Goal: Task Accomplishment & Management: Use online tool/utility

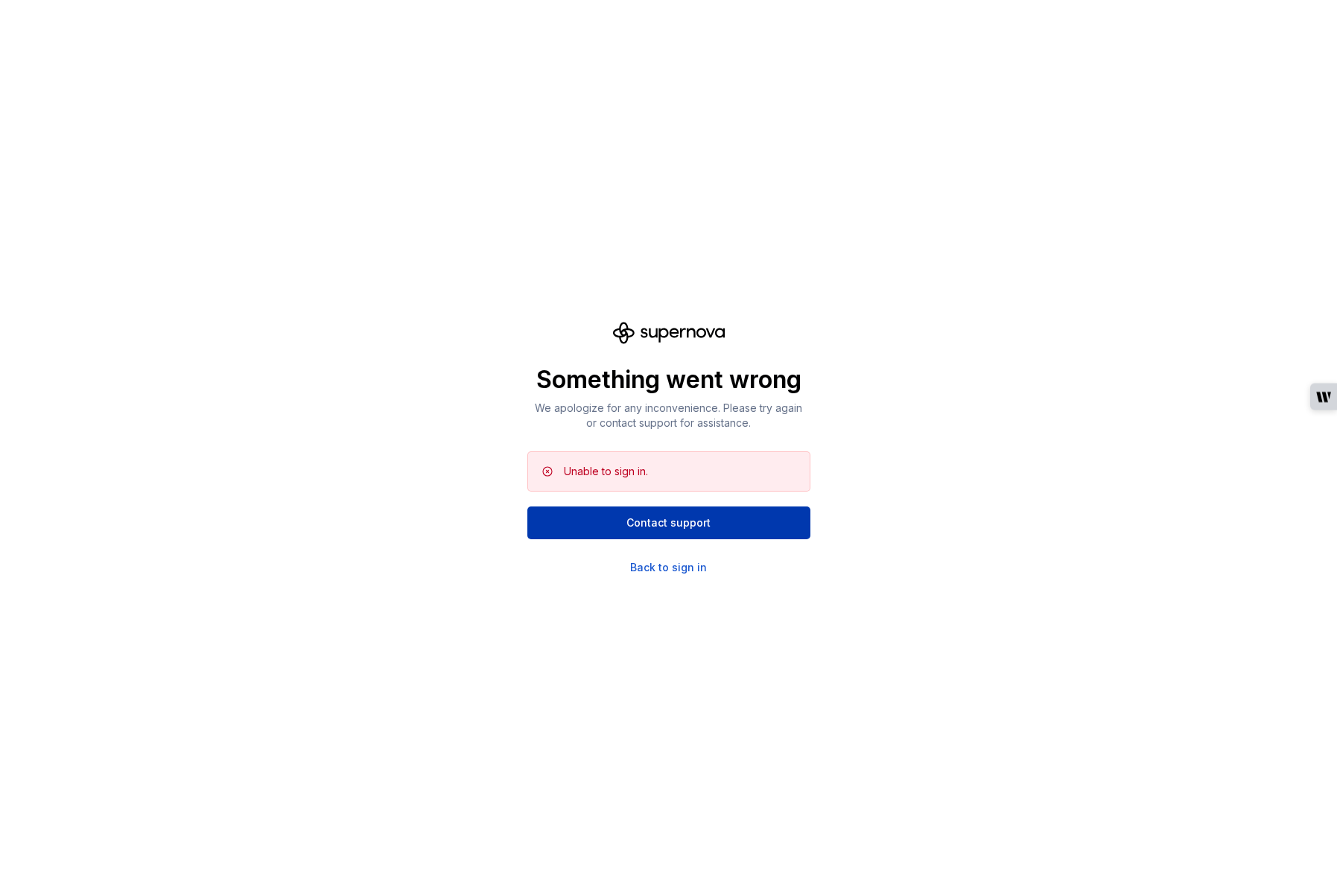
click at [660, 521] on span "Contact support" at bounding box center [668, 523] width 85 height 15
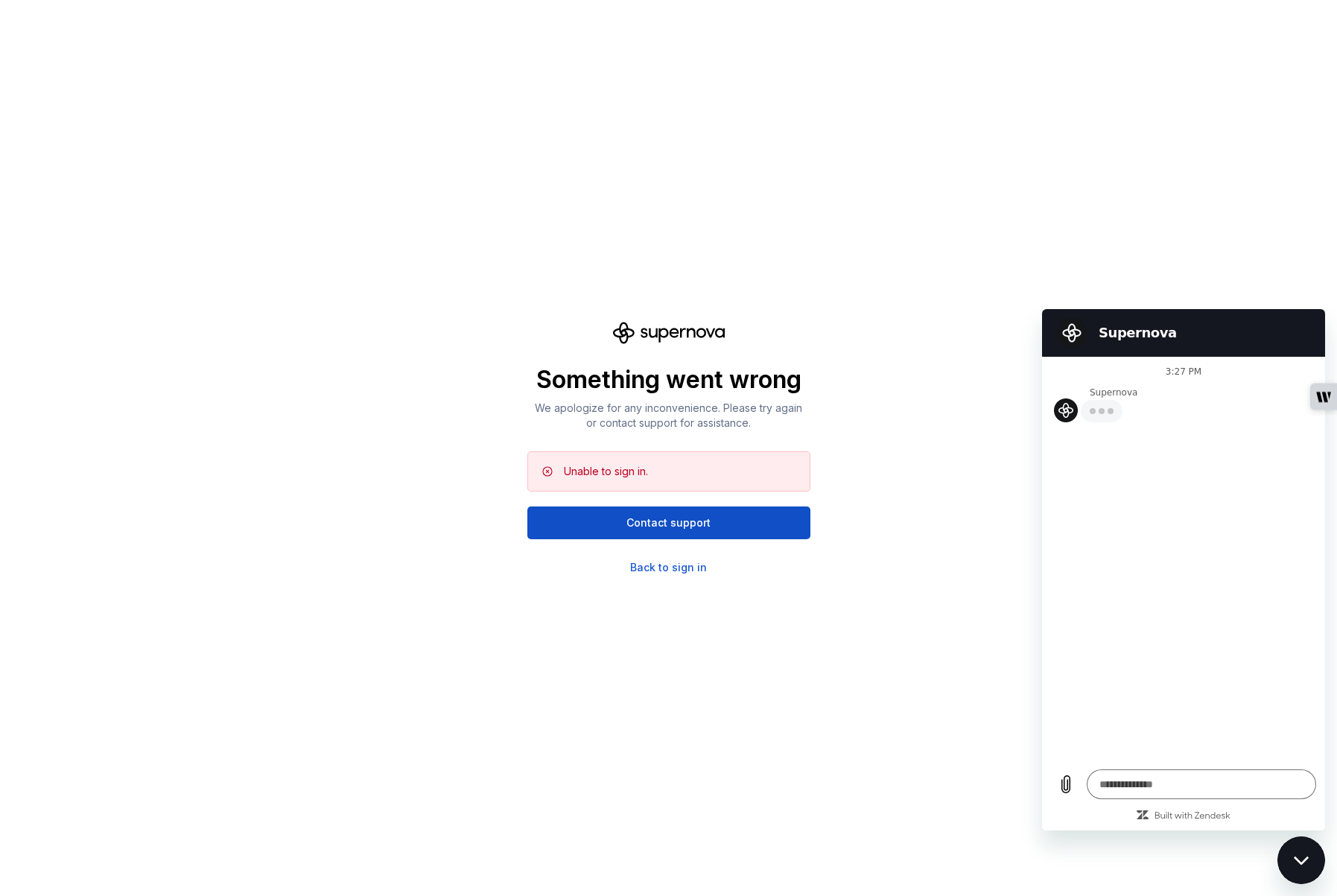
click at [1191, 267] on div "Something went wrong We apologize for any inconvenience. Please try again or co…" at bounding box center [668, 448] width 1337 height 896
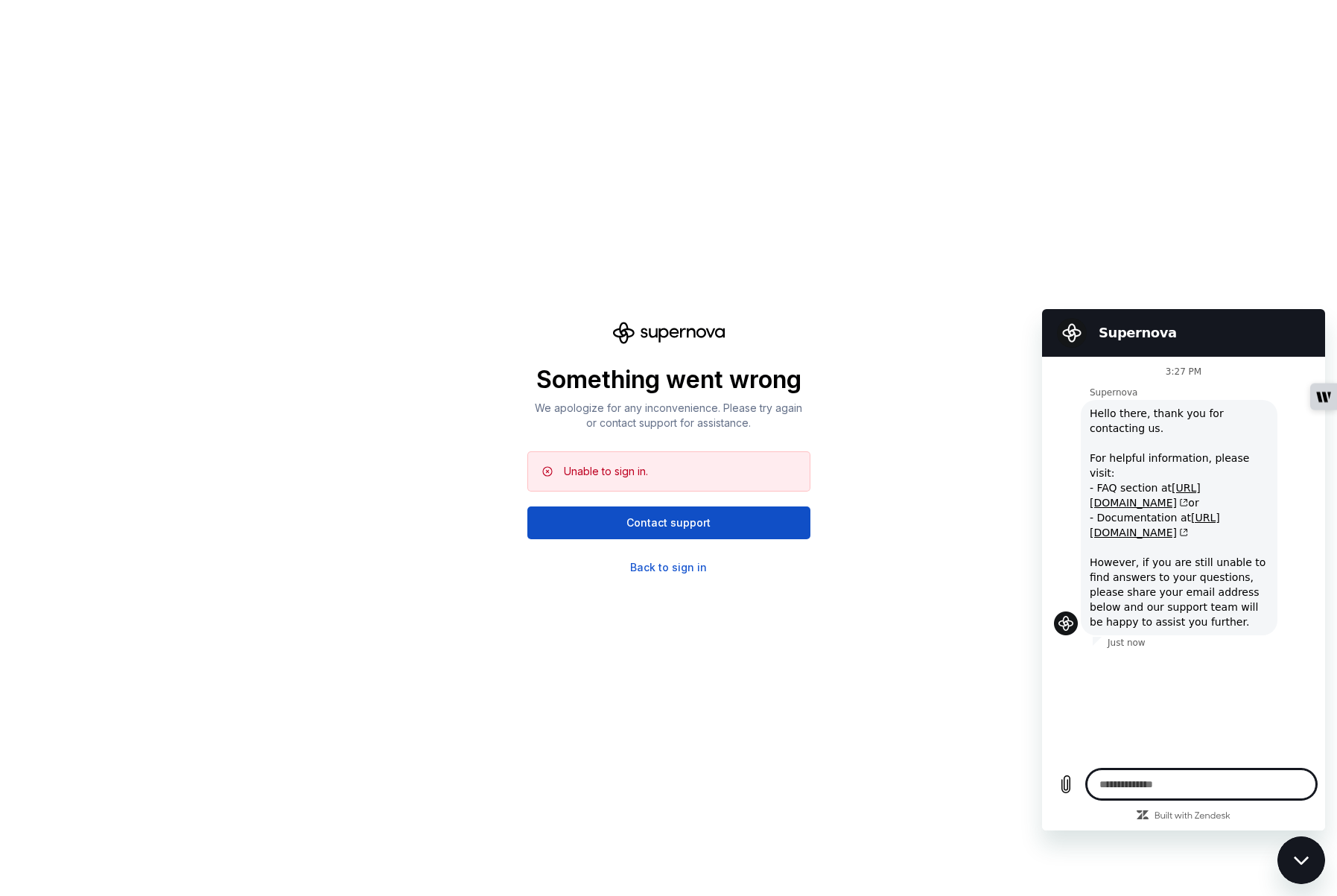
click at [1009, 242] on div "Something went wrong We apologize for any inconvenience. Please try again or co…" at bounding box center [668, 448] width 1337 height 896
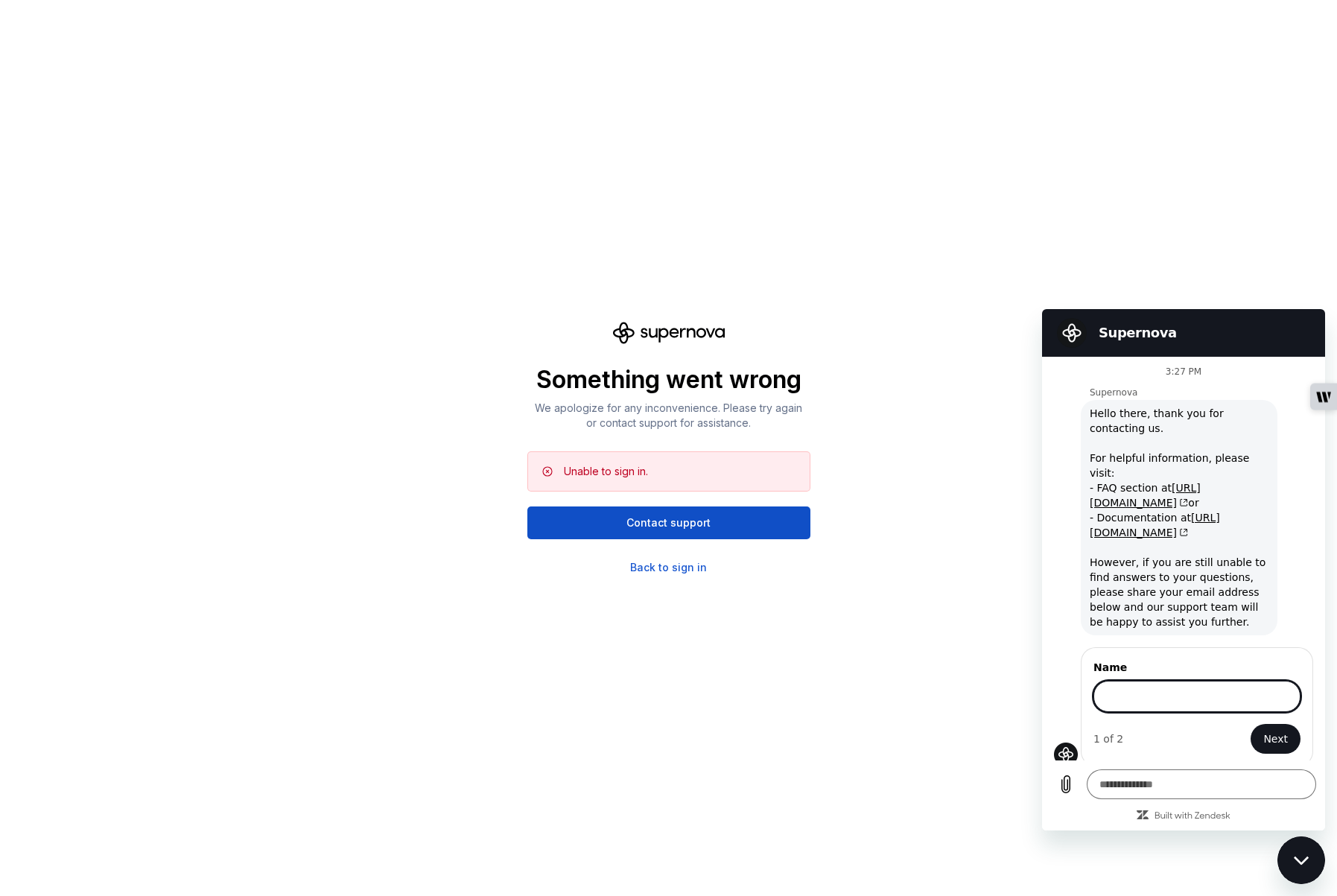
click at [1311, 861] on div "Close messaging window" at bounding box center [1301, 860] width 45 height 45
type textarea "*"
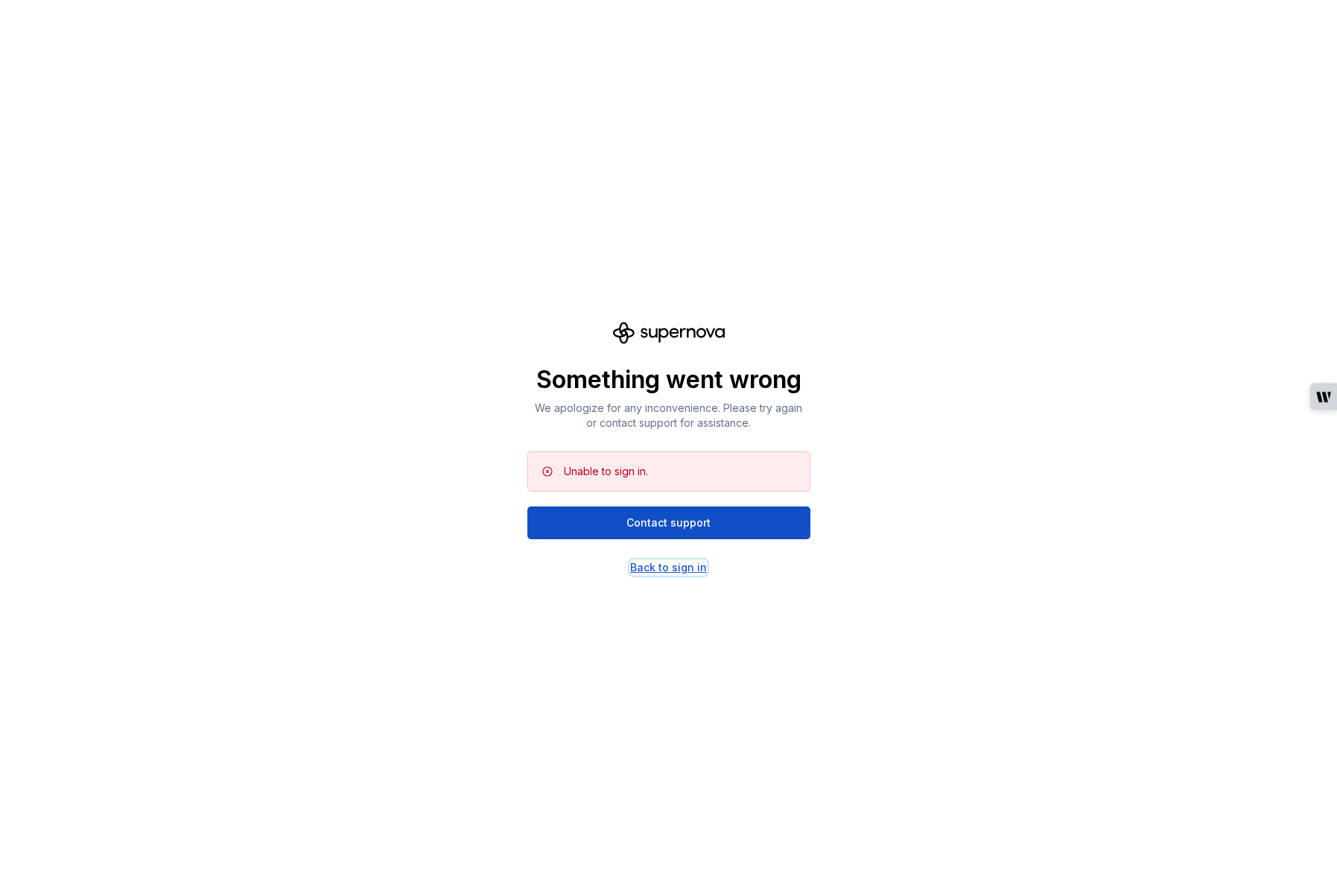
click at [689, 563] on div "Back to sign in" at bounding box center [668, 568] width 77 height 15
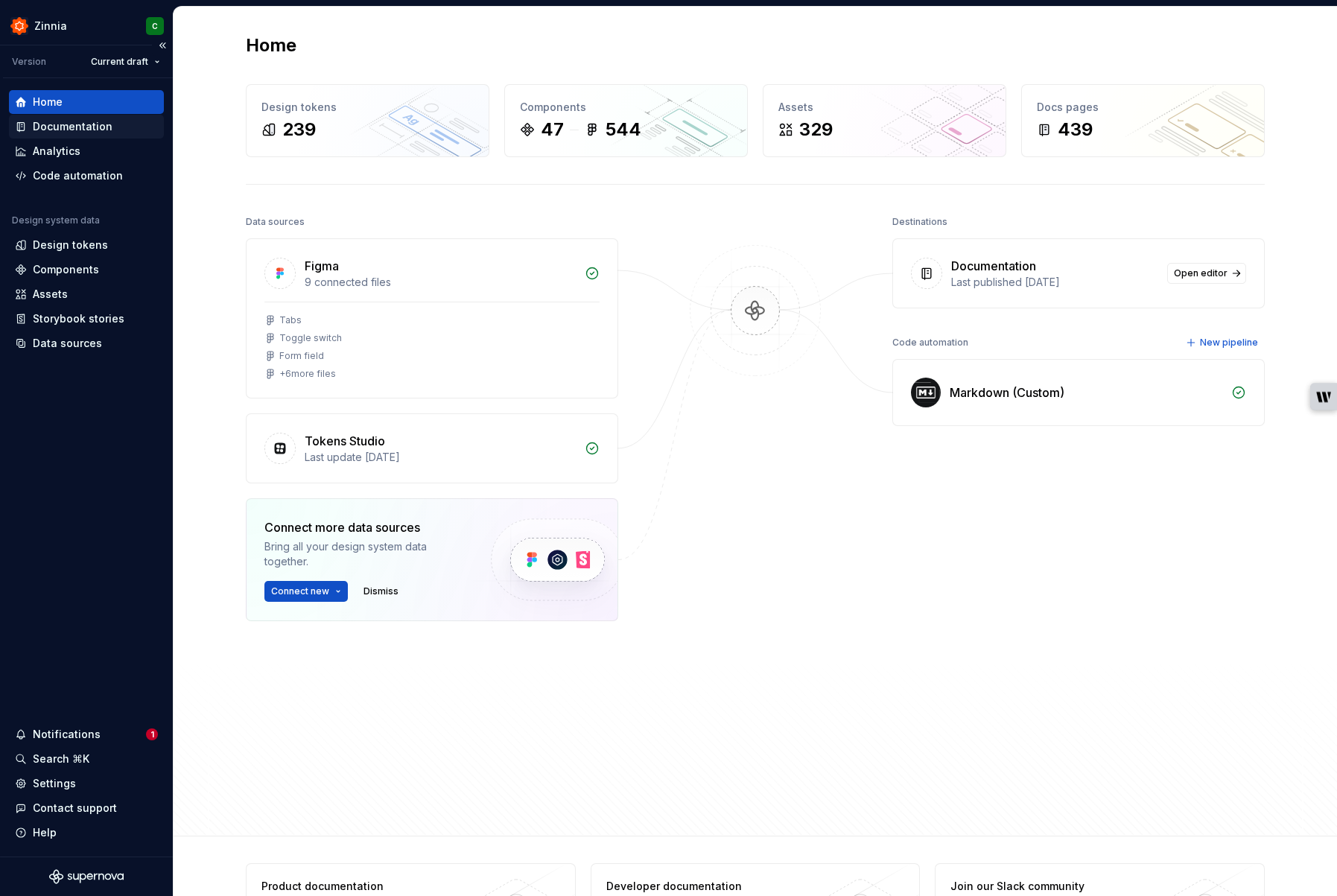
click at [53, 120] on div "Documentation" at bounding box center [72, 127] width 80 height 15
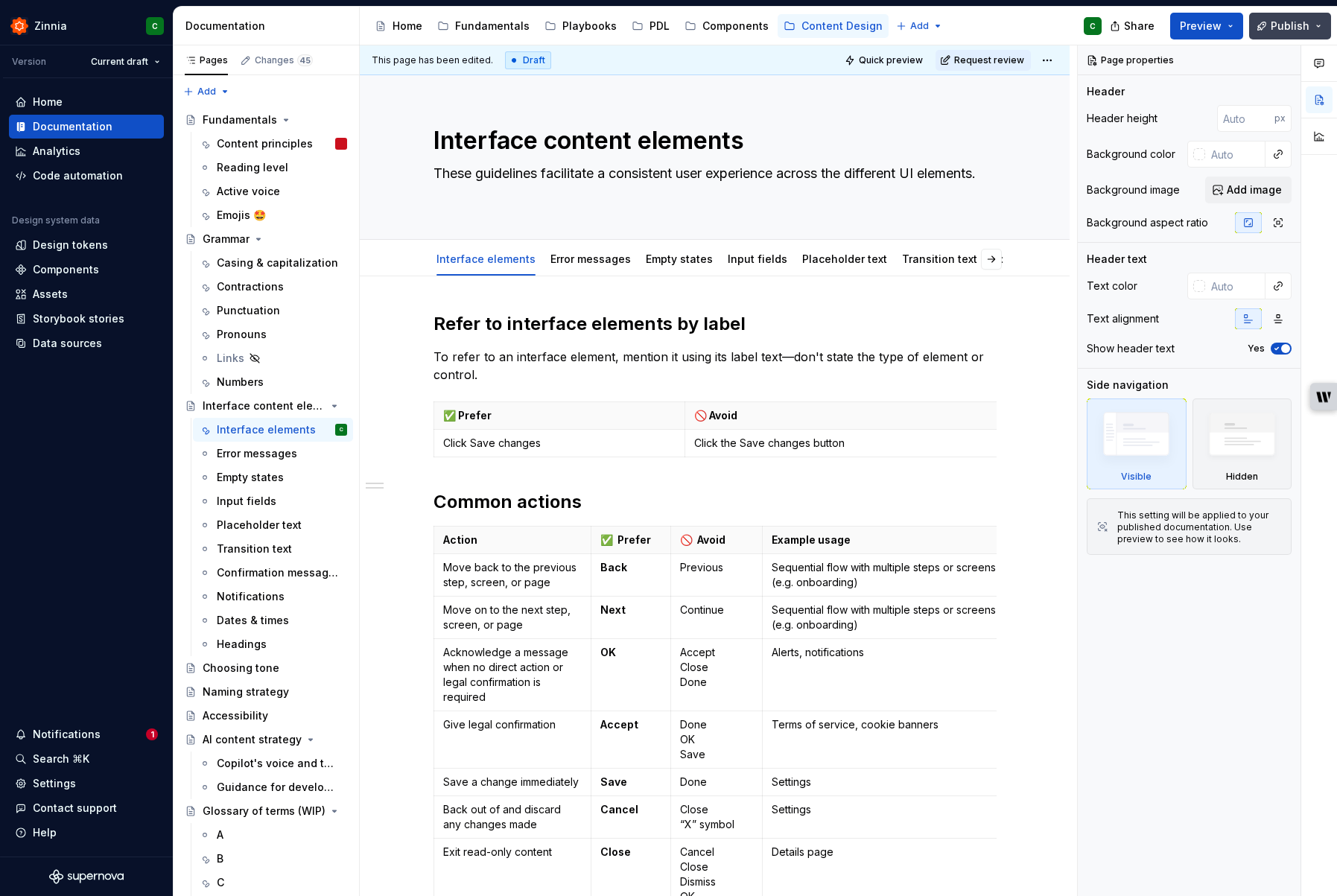
click at [1320, 25] on button "Publish" at bounding box center [1290, 26] width 82 height 27
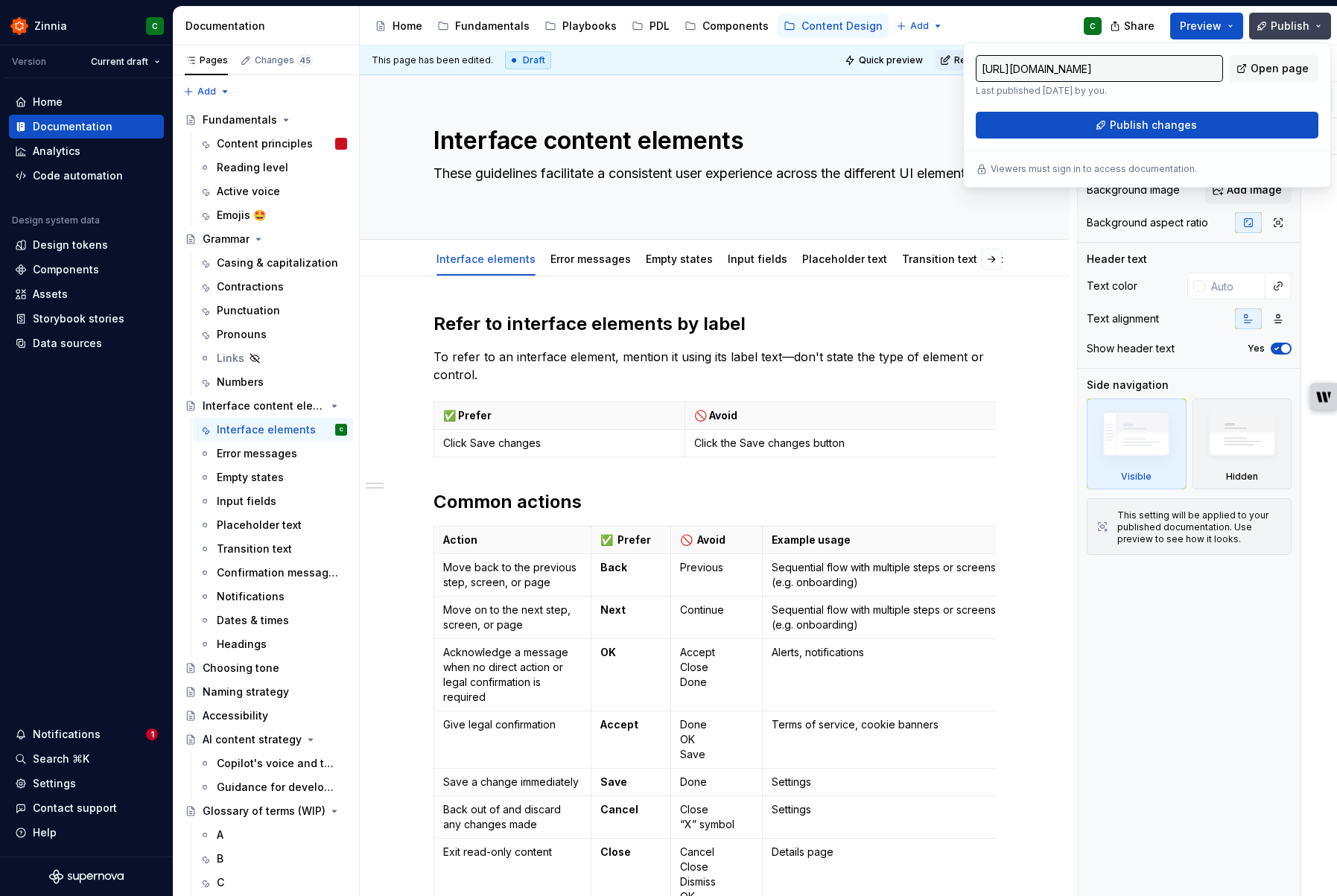
click at [1320, 25] on button "Publish" at bounding box center [1290, 26] width 82 height 27
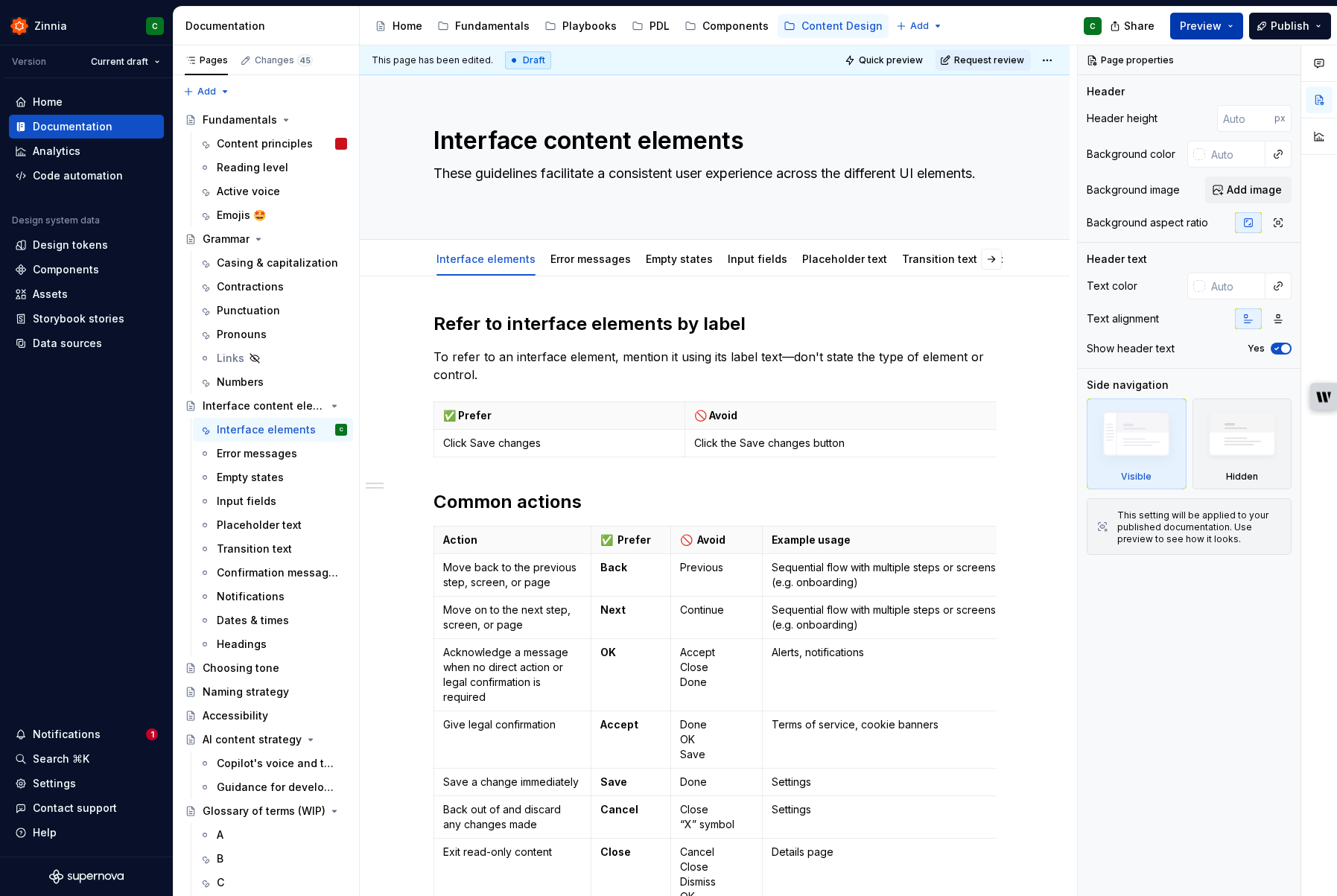
click at [1235, 22] on button "Preview" at bounding box center [1207, 26] width 73 height 27
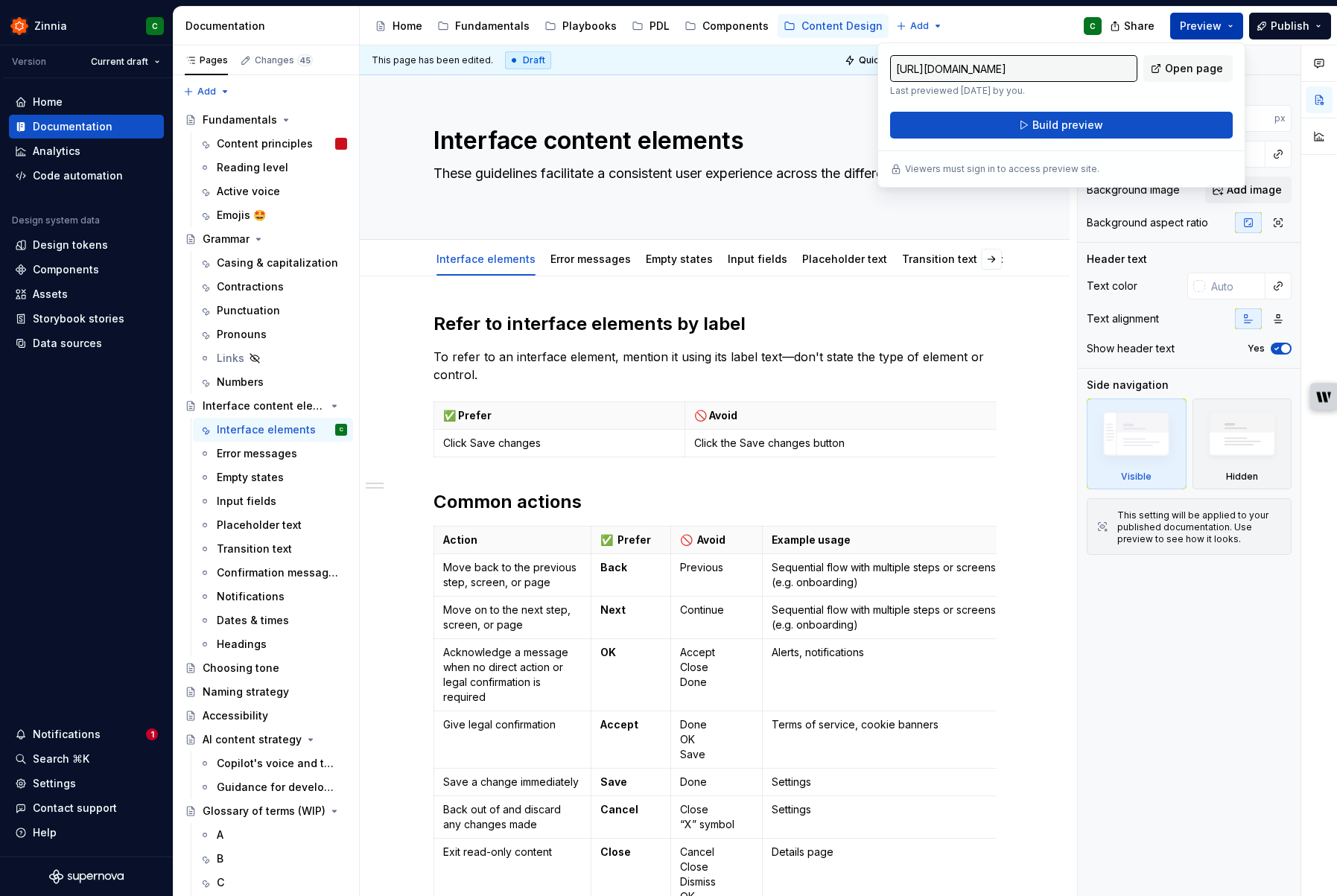
click at [1235, 22] on button "Preview" at bounding box center [1207, 26] width 73 height 27
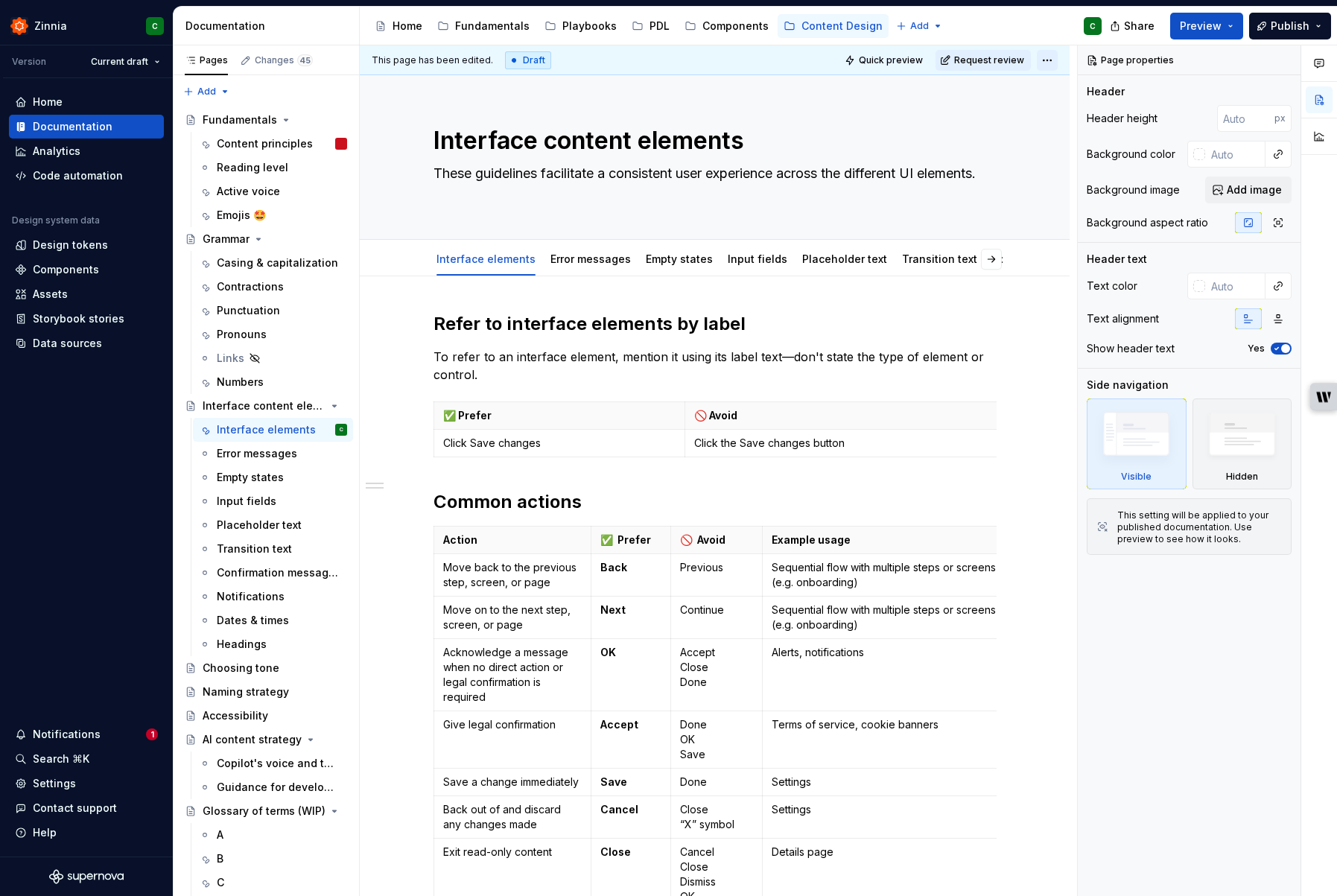
click at [1057, 60] on html "Zinnia C Version Current draft Home Documentation Analytics Code automation Des…" at bounding box center [668, 448] width 1337 height 896
click at [1043, 33] on html "Zinnia C Version Current draft Home Documentation Analytics Code automation Des…" at bounding box center [668, 448] width 1337 height 896
click at [257, 64] on div "Changes 45" at bounding box center [283, 61] width 59 height 12
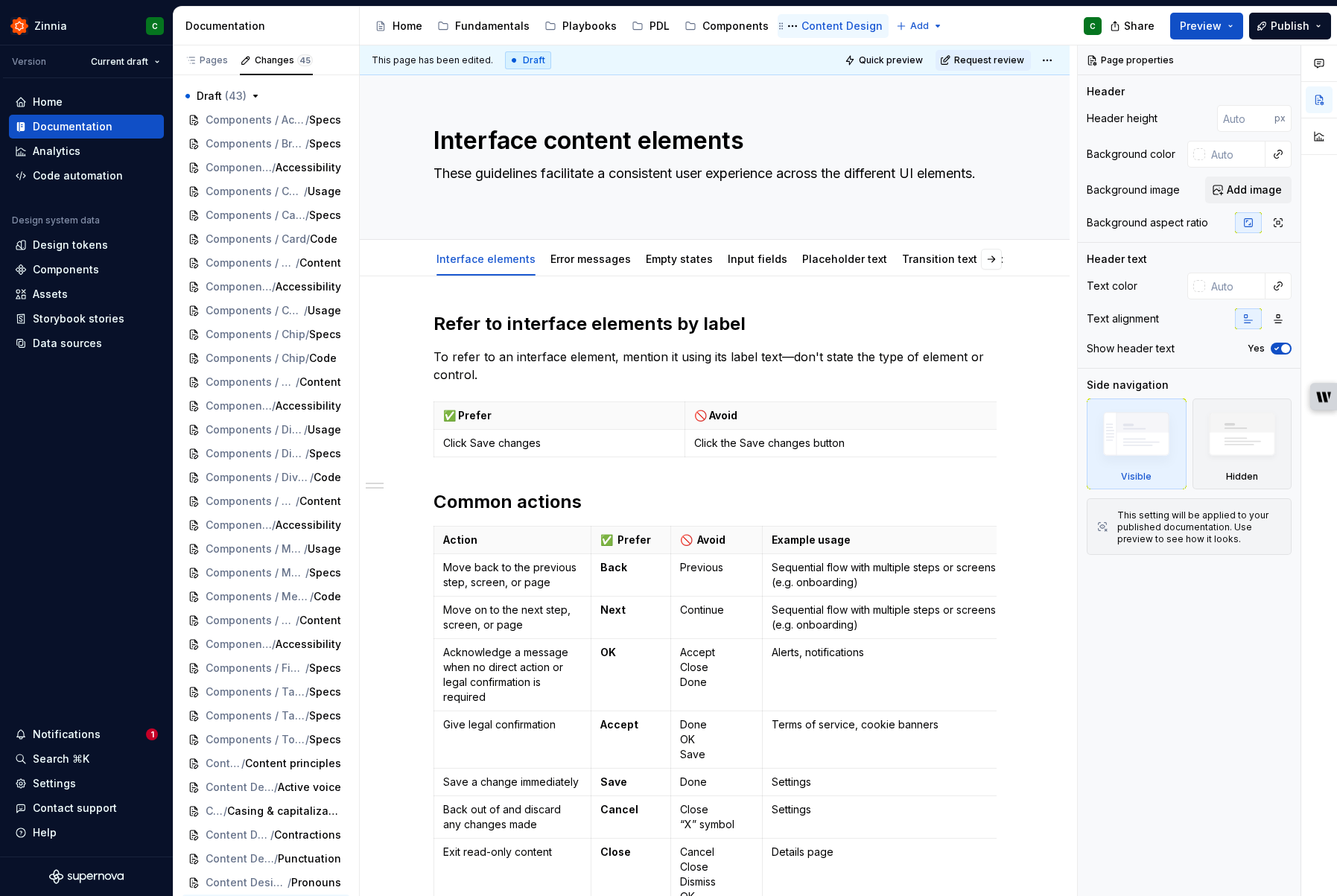
click at [805, 27] on div "Content Design" at bounding box center [842, 26] width 82 height 15
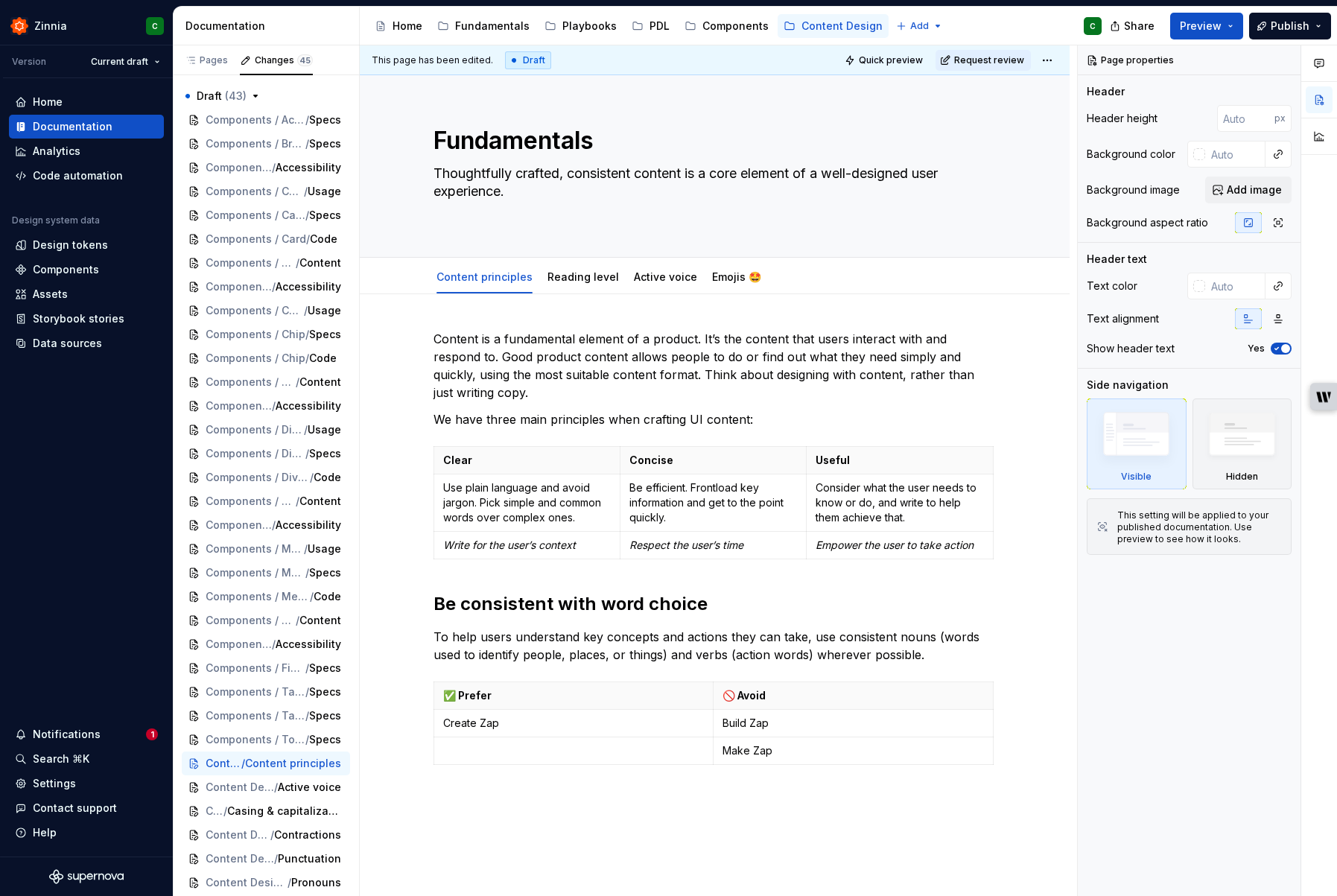
type textarea "*"
